Goal: Task Accomplishment & Management: Use online tool/utility

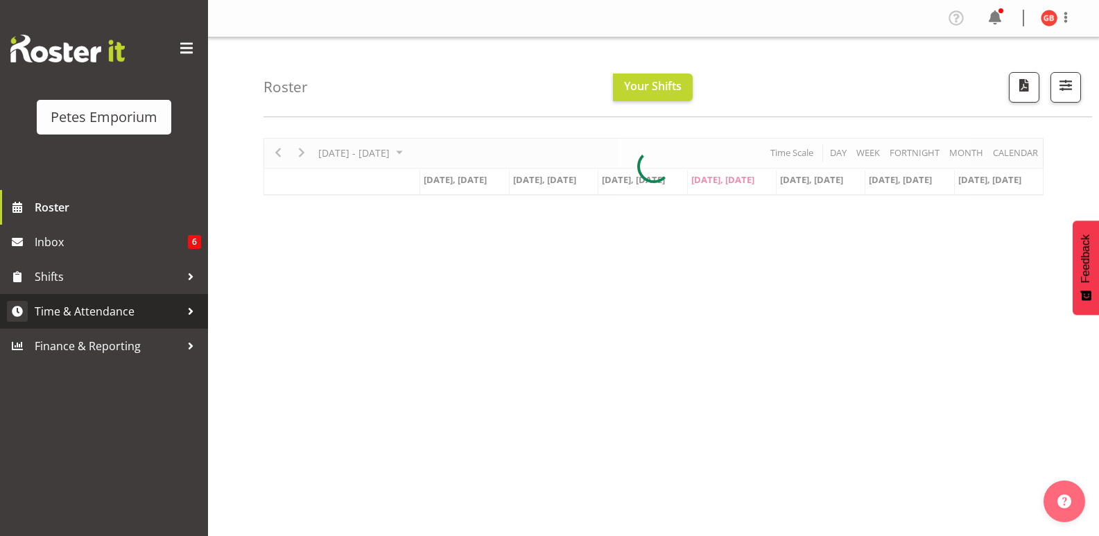
click at [101, 307] on span "Time & Attendance" at bounding box center [108, 311] width 146 height 21
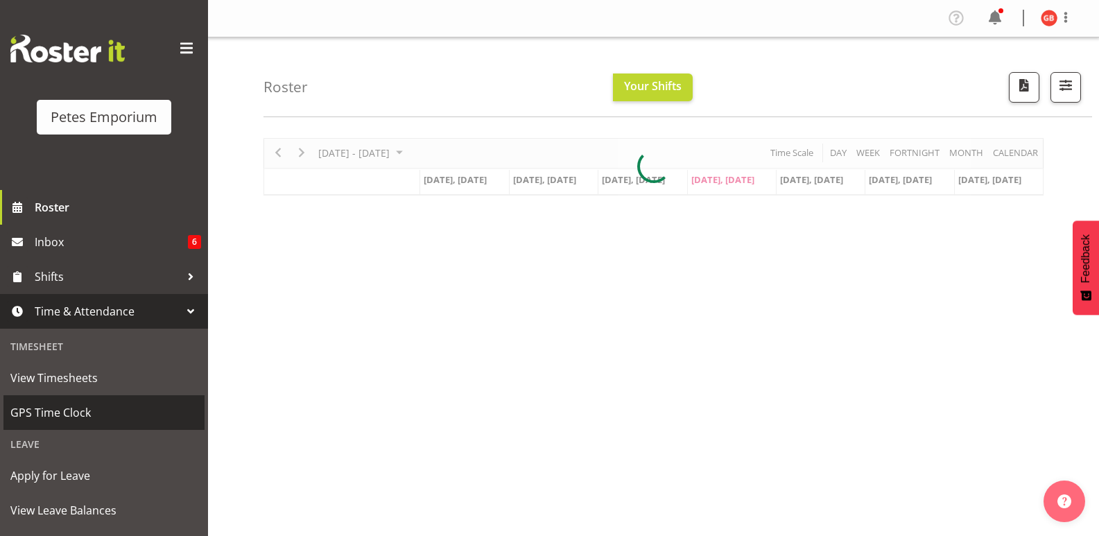
click at [53, 415] on span "GPS Time Clock" at bounding box center [103, 412] width 187 height 21
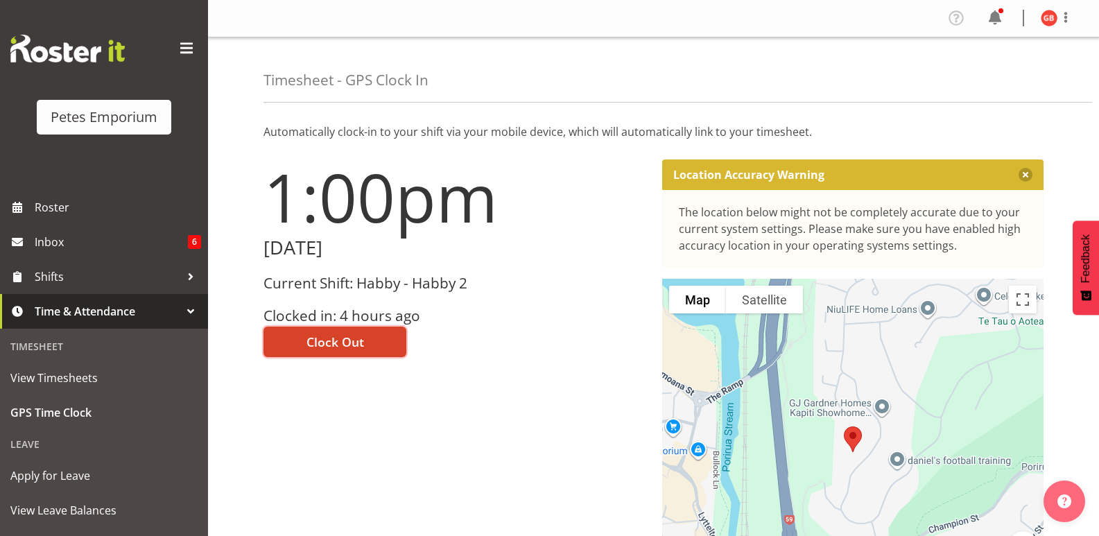
click at [359, 341] on span "Clock Out" at bounding box center [336, 342] width 58 height 18
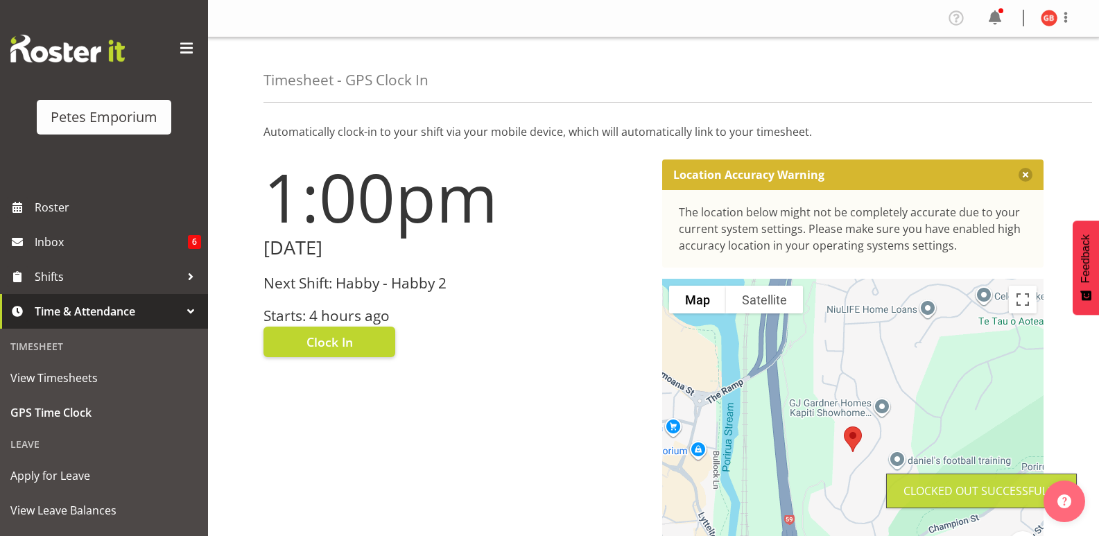
click at [1041, 15] on img at bounding box center [1049, 18] width 17 height 17
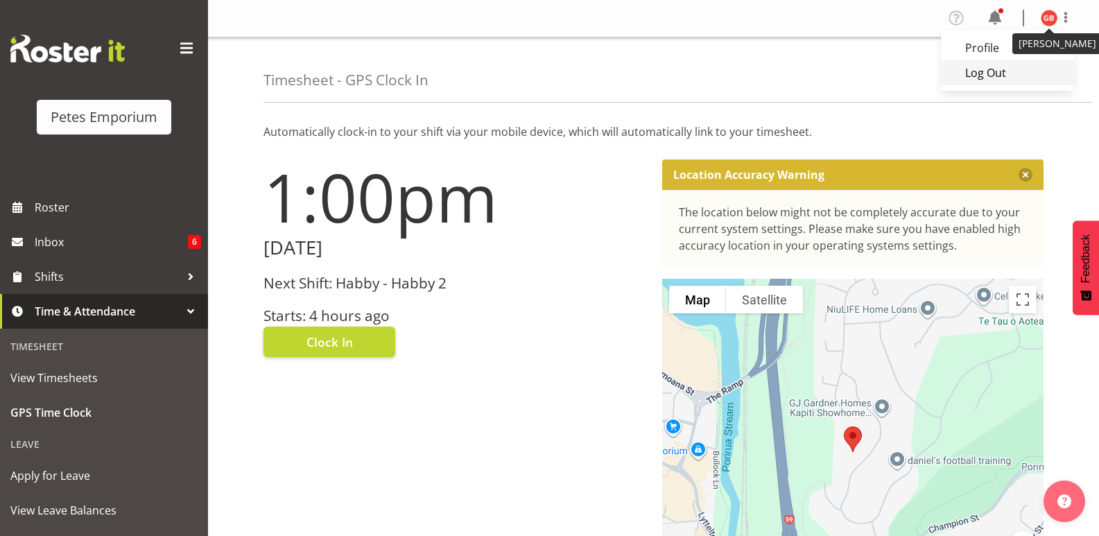
click at [992, 71] on link "Log Out" at bounding box center [1007, 72] width 133 height 25
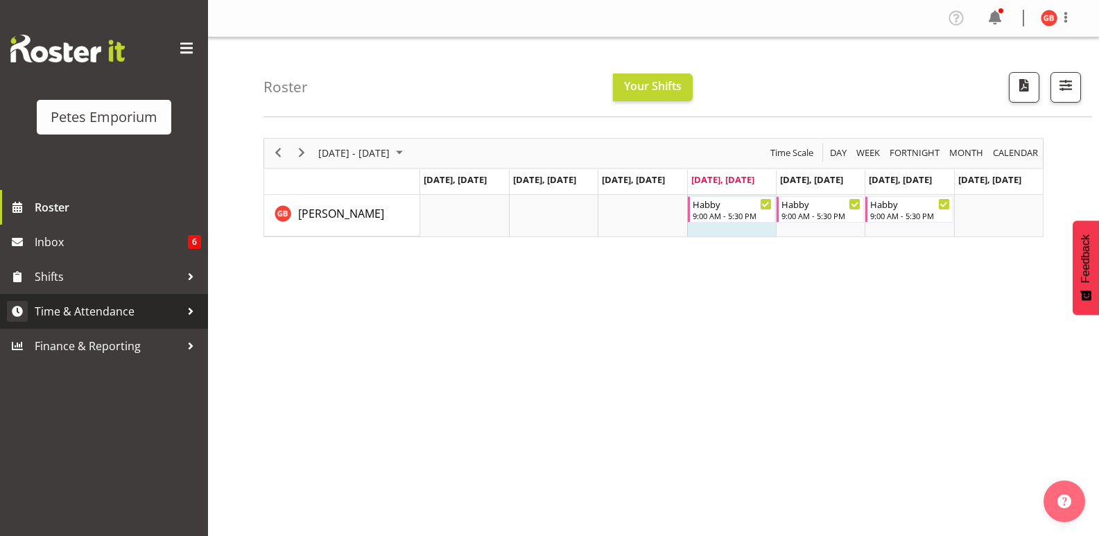
click at [94, 311] on span "Time & Attendance" at bounding box center [108, 311] width 146 height 21
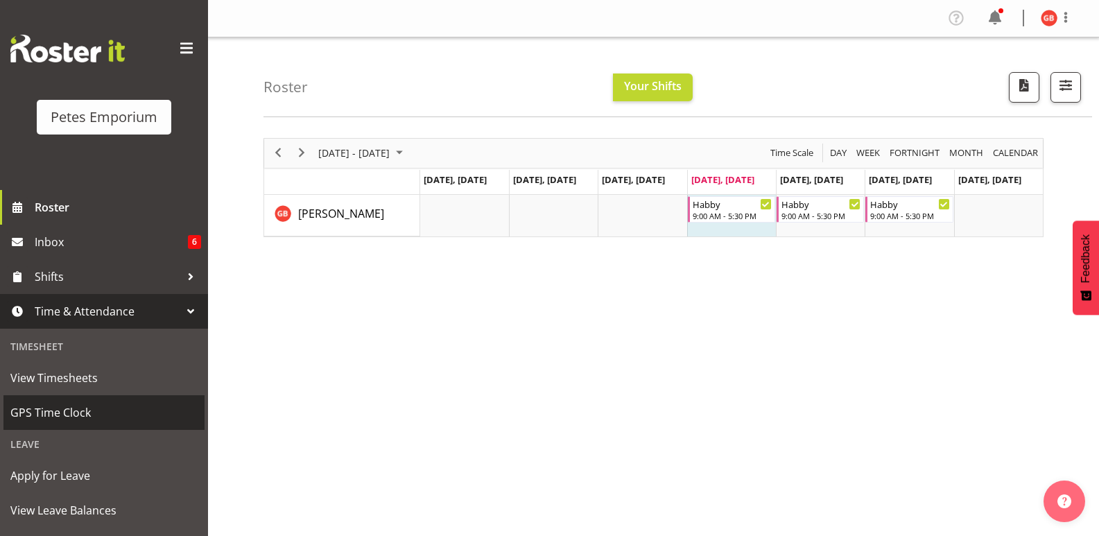
click at [69, 408] on span "GPS Time Clock" at bounding box center [103, 412] width 187 height 21
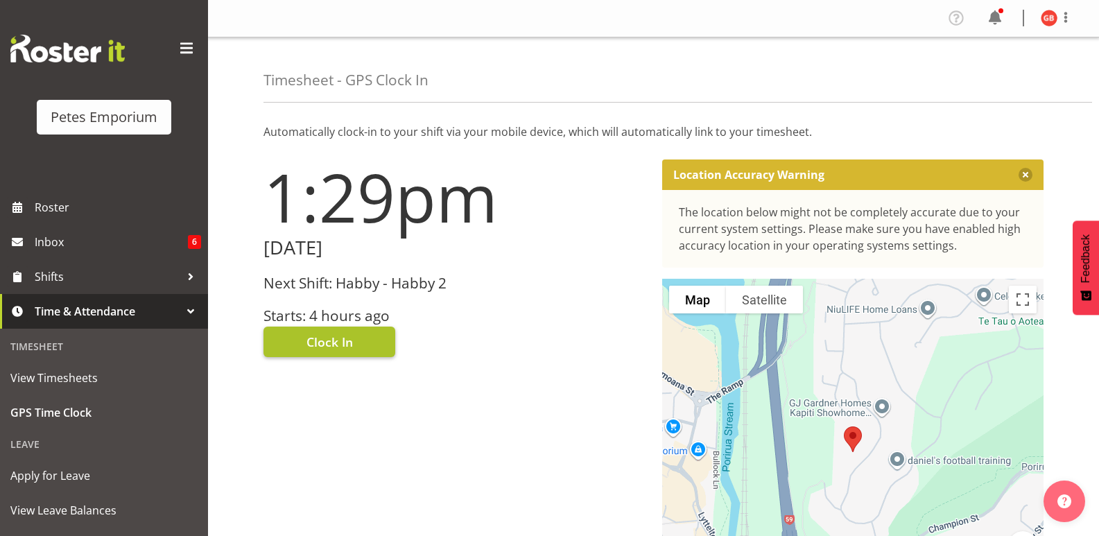
click at [352, 338] on span "Clock In" at bounding box center [330, 342] width 46 height 18
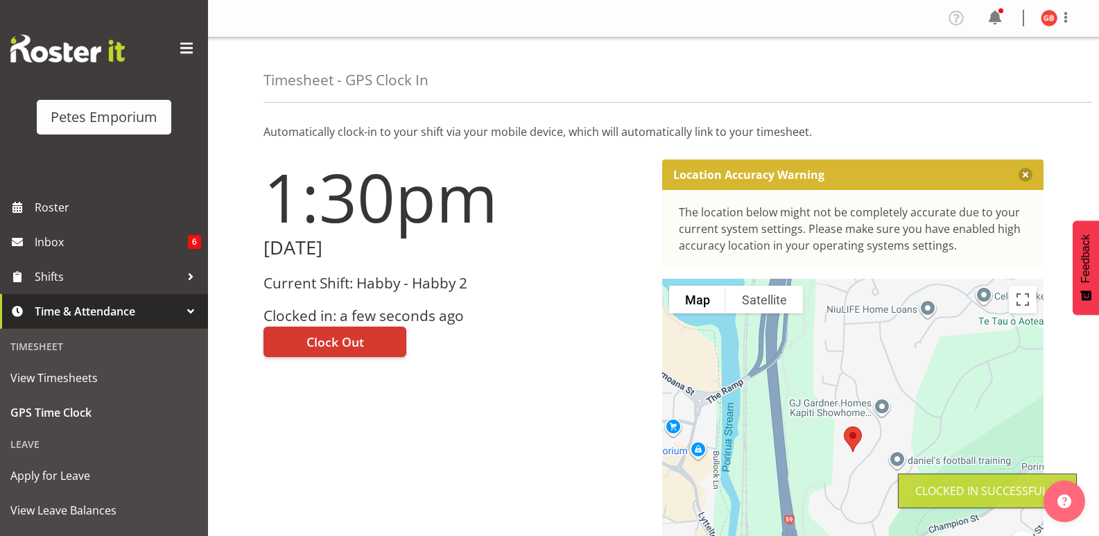
click at [1046, 15] on img at bounding box center [1049, 18] width 17 height 17
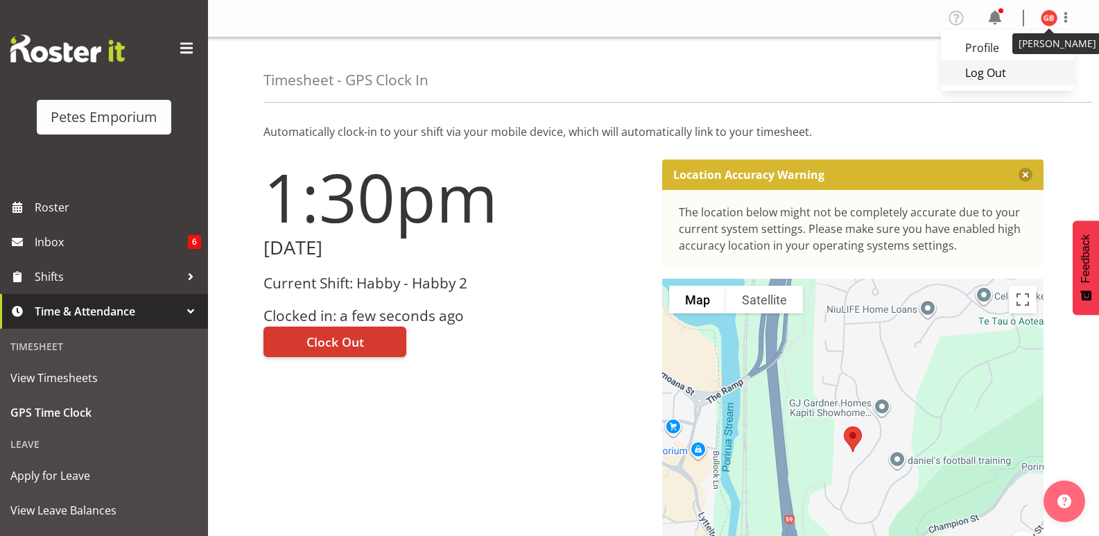
click at [983, 72] on link "Log Out" at bounding box center [1007, 72] width 133 height 25
